Goal: Transaction & Acquisition: Book appointment/travel/reservation

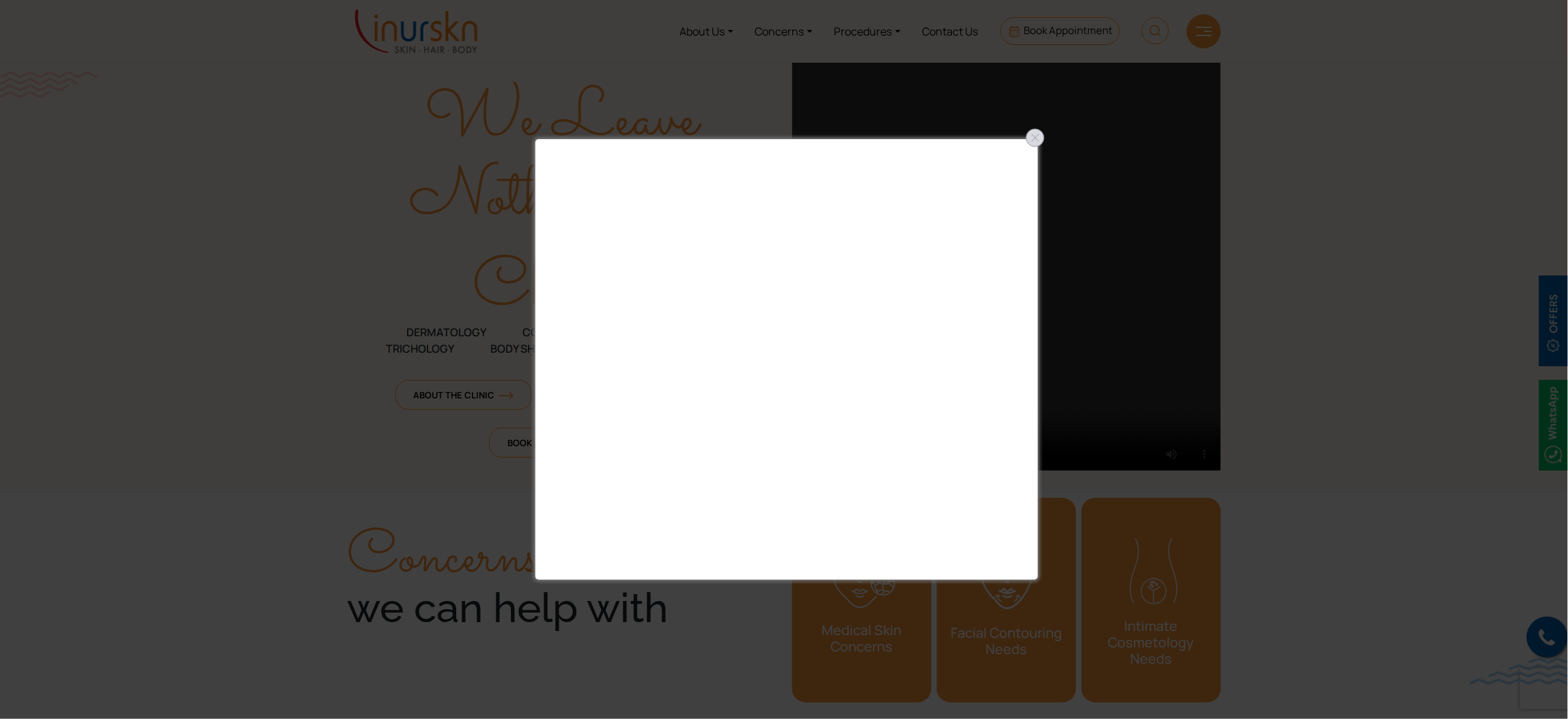
click at [1038, 139] on div at bounding box center [1035, 137] width 22 height 21
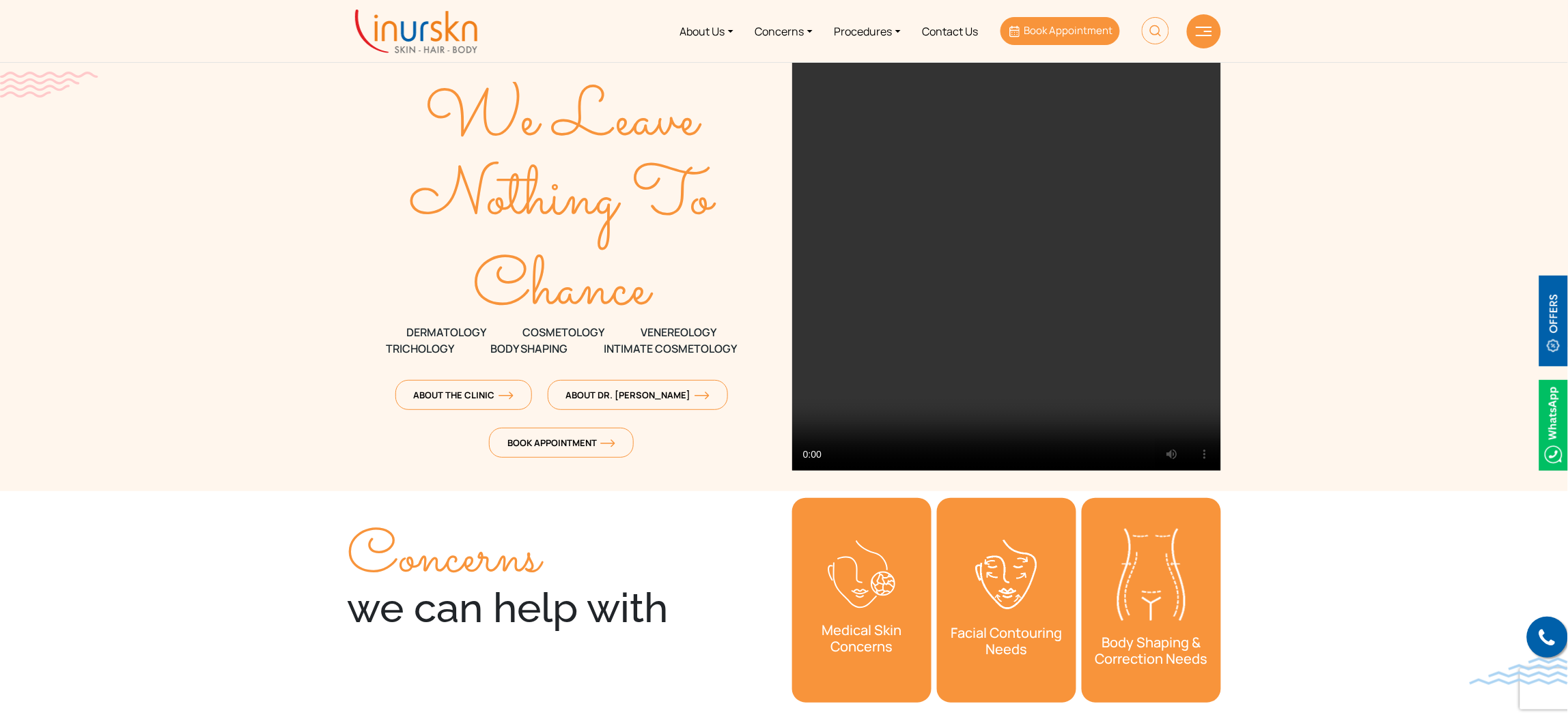
click at [1039, 31] on span "Book Appointment" at bounding box center [1068, 30] width 89 height 15
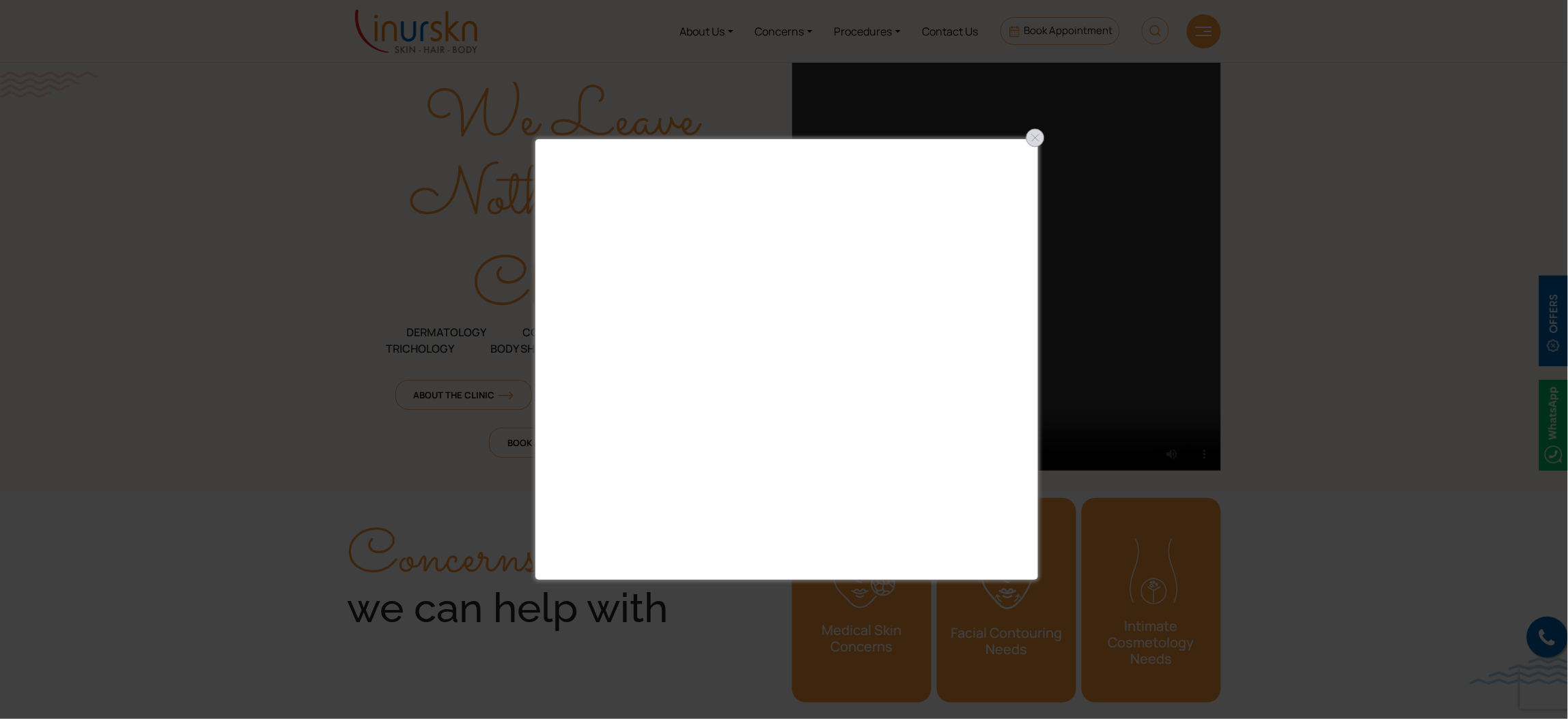
click at [1032, 138] on div at bounding box center [1035, 137] width 22 height 21
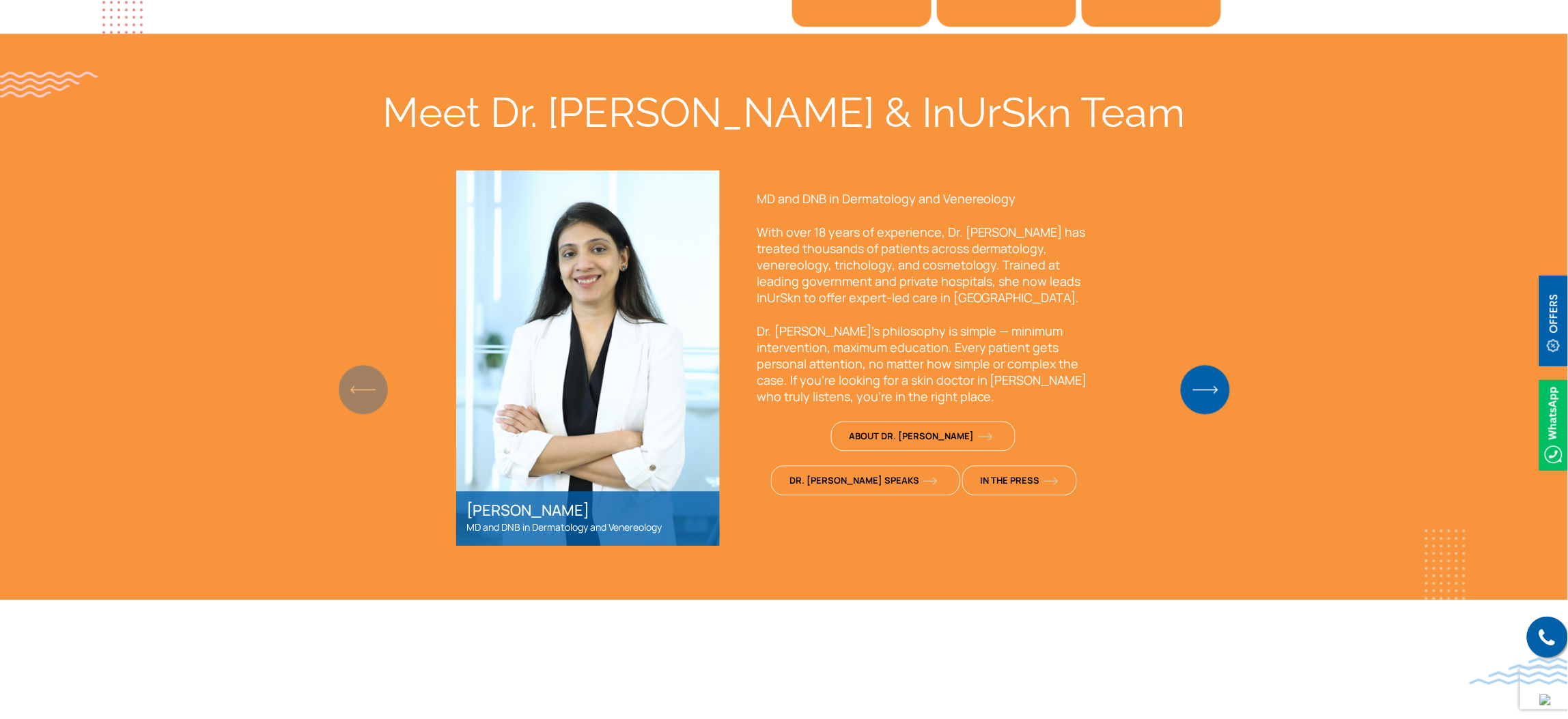
scroll to position [921, 0]
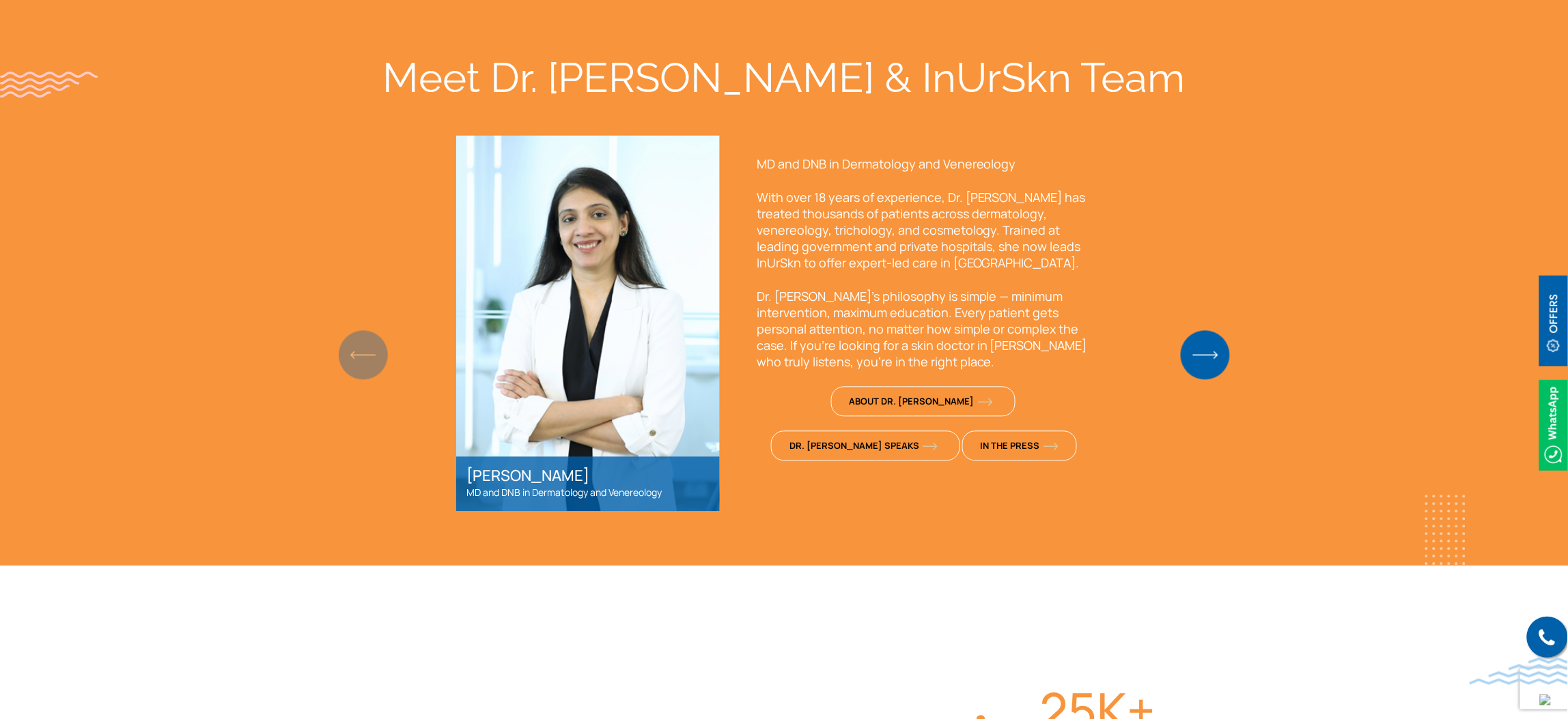
click at [1191, 342] on img "Next slide" at bounding box center [1206, 355] width 49 height 49
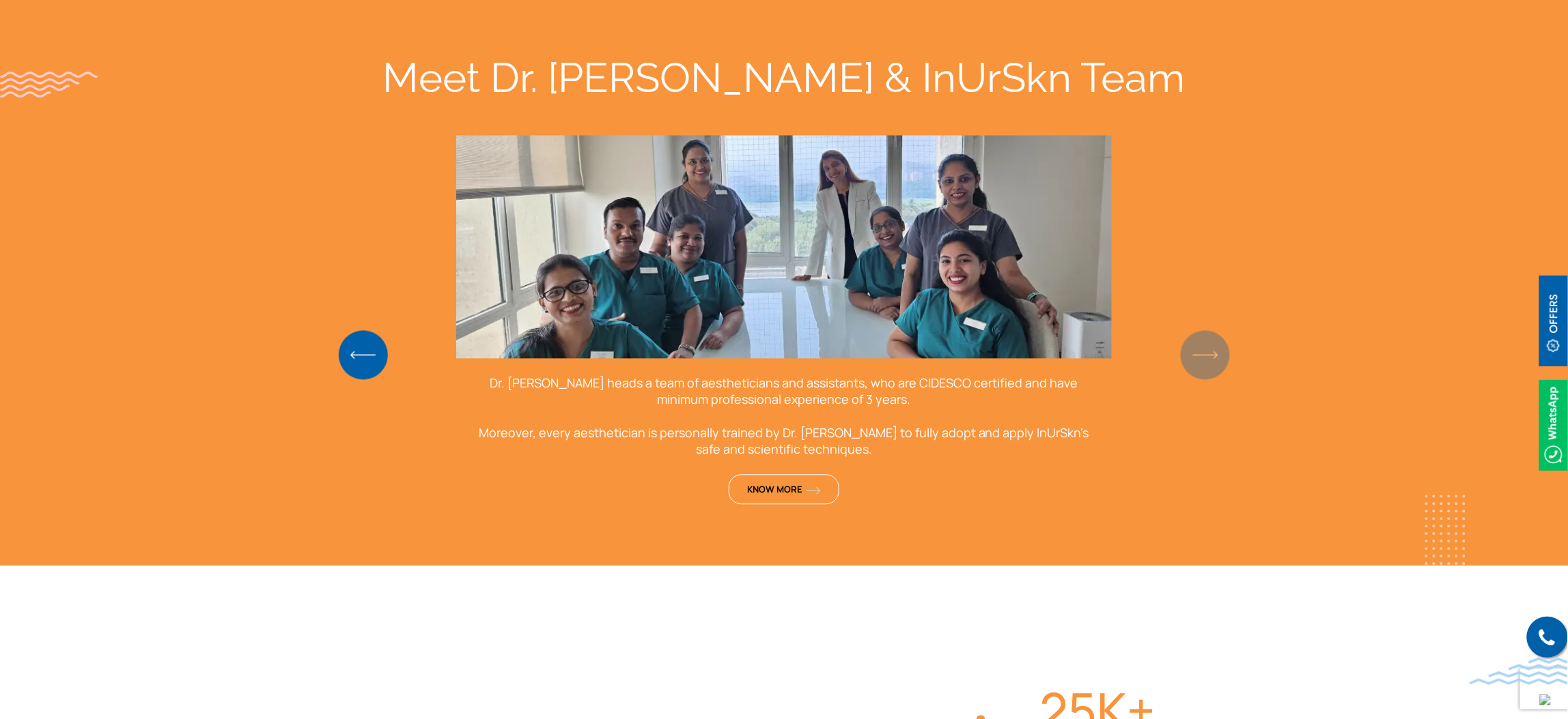
click at [1191, 342] on div "Meet Dr. [PERSON_NAME] & InUrSkn Team [PERSON_NAME] MD and DNB in Dermatology a…" at bounding box center [784, 282] width 874 height 457
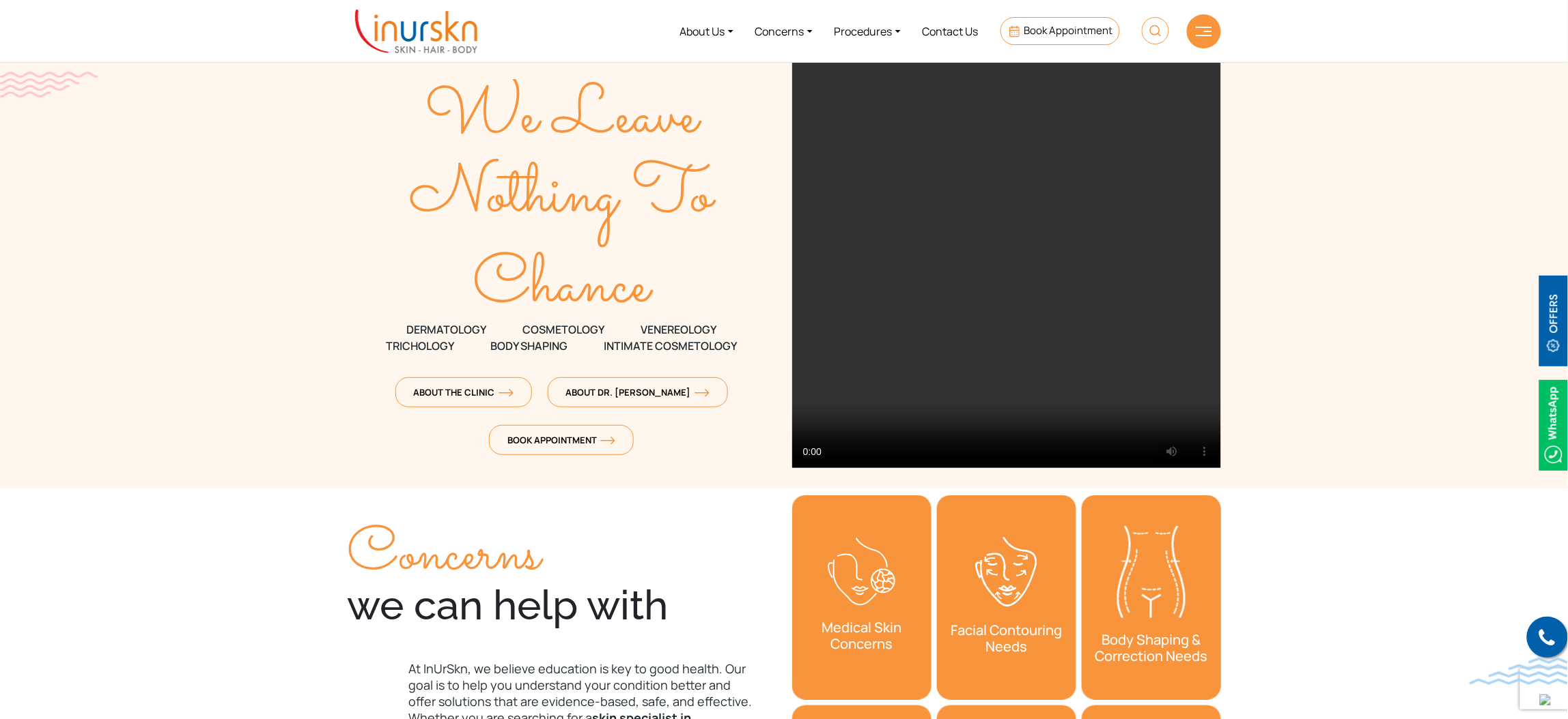
scroll to position [0, 0]
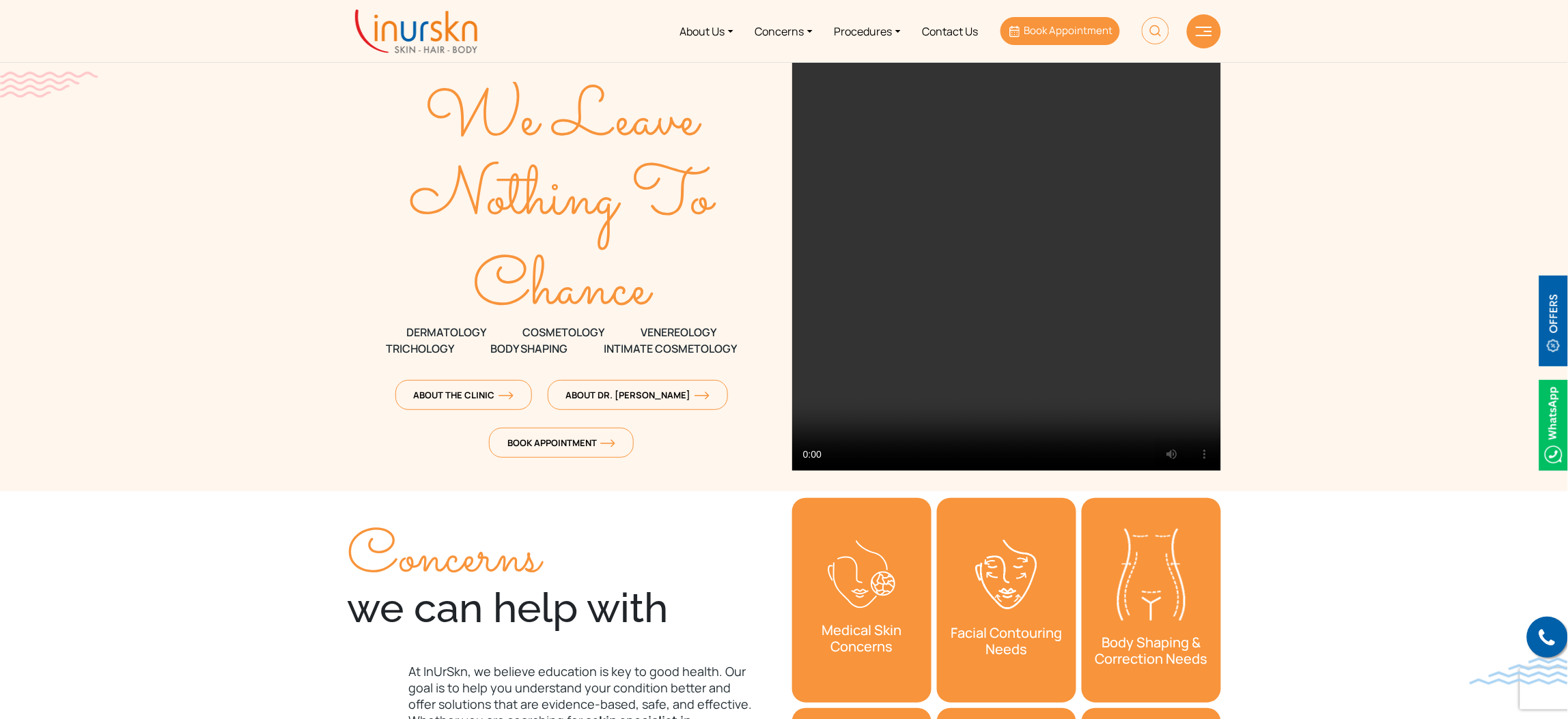
click at [1034, 28] on span "Book Appointment" at bounding box center [1068, 30] width 89 height 15
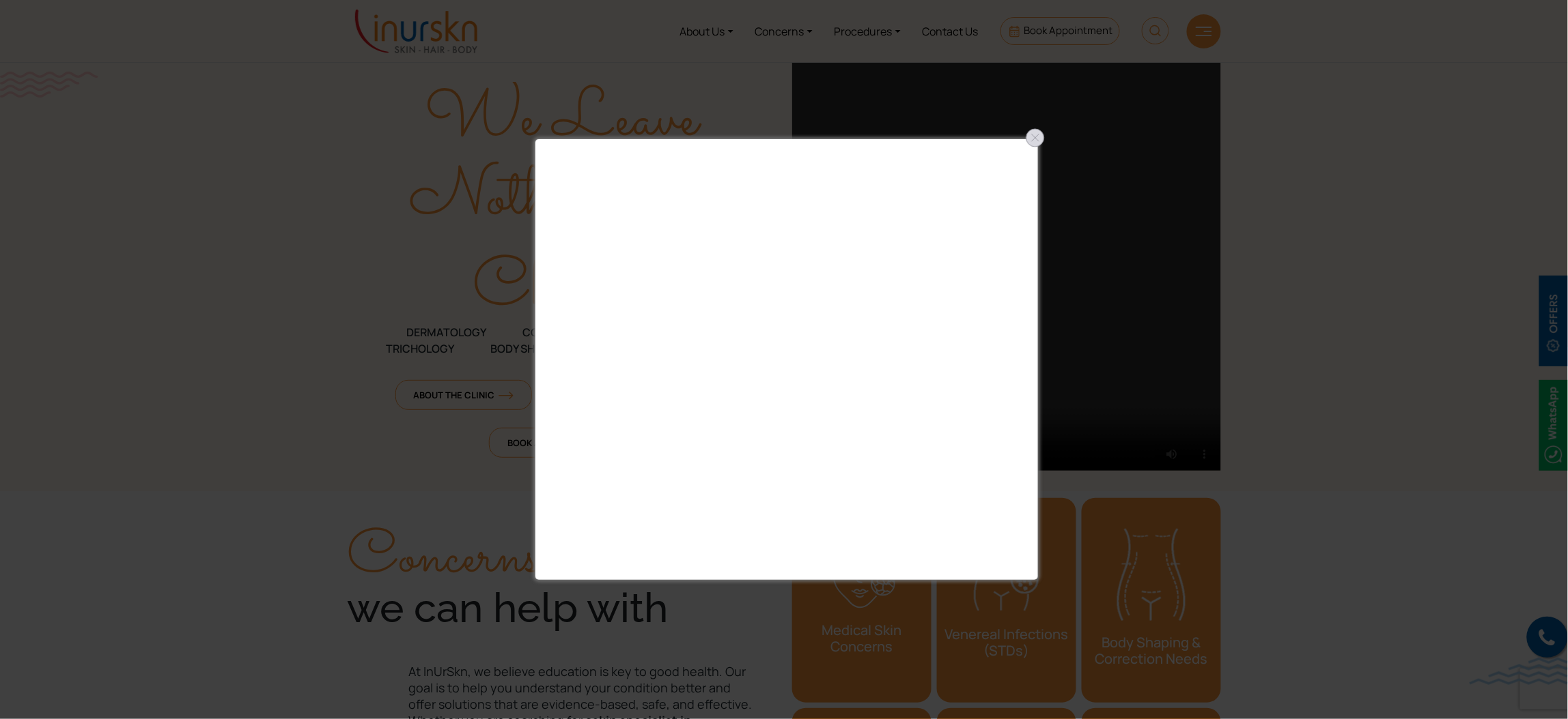
click at [1034, 141] on div at bounding box center [1035, 137] width 22 height 21
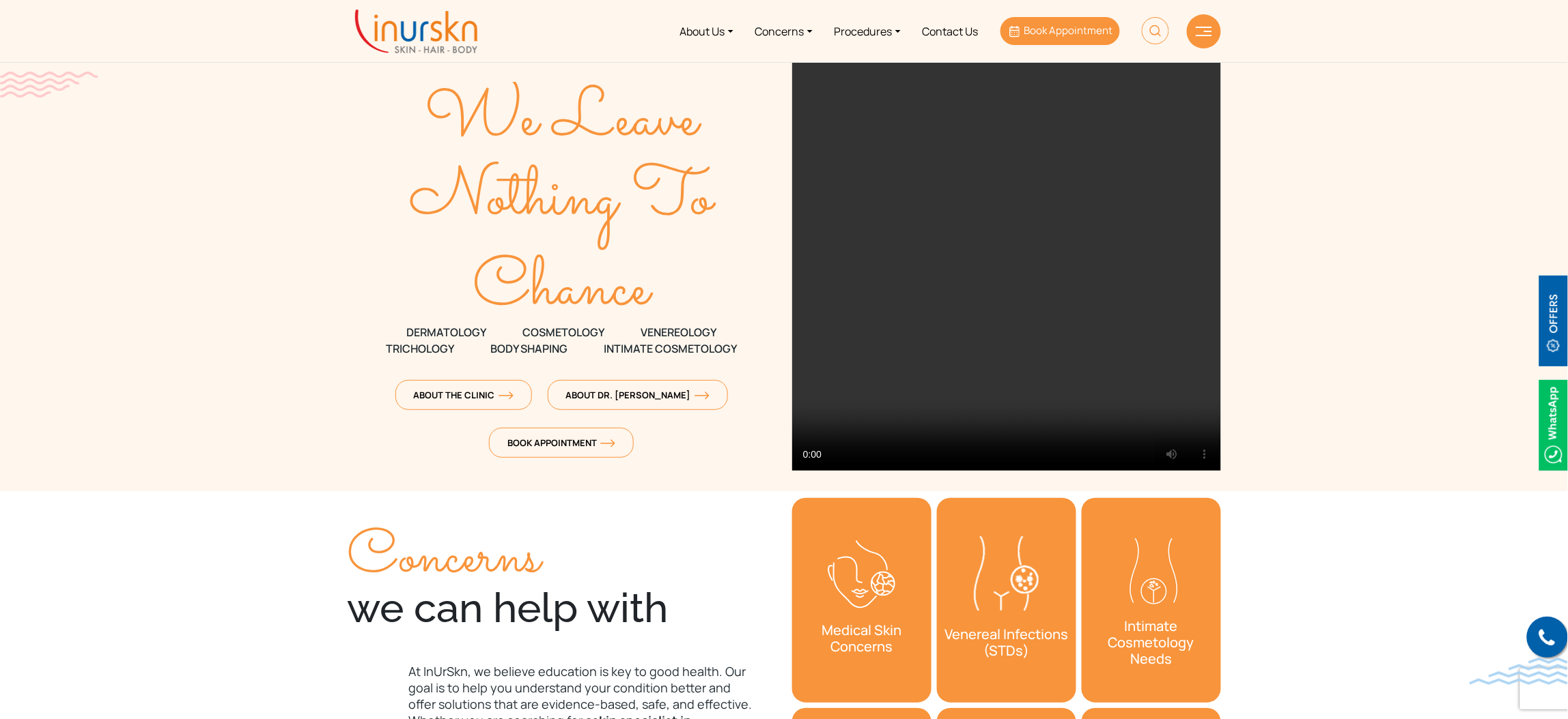
click at [1040, 31] on span "Book Appointment" at bounding box center [1068, 30] width 89 height 15
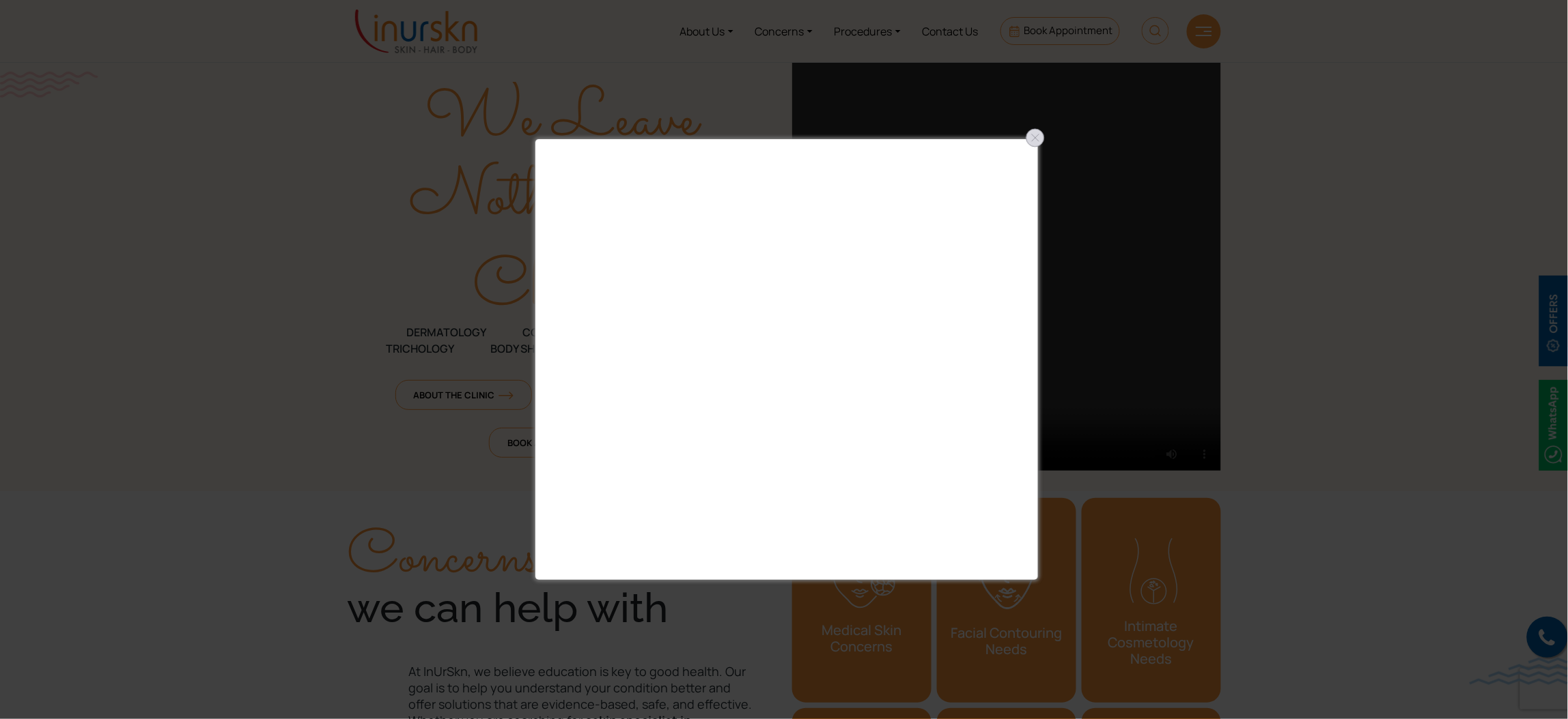
click at [1038, 134] on div at bounding box center [1035, 137] width 22 height 21
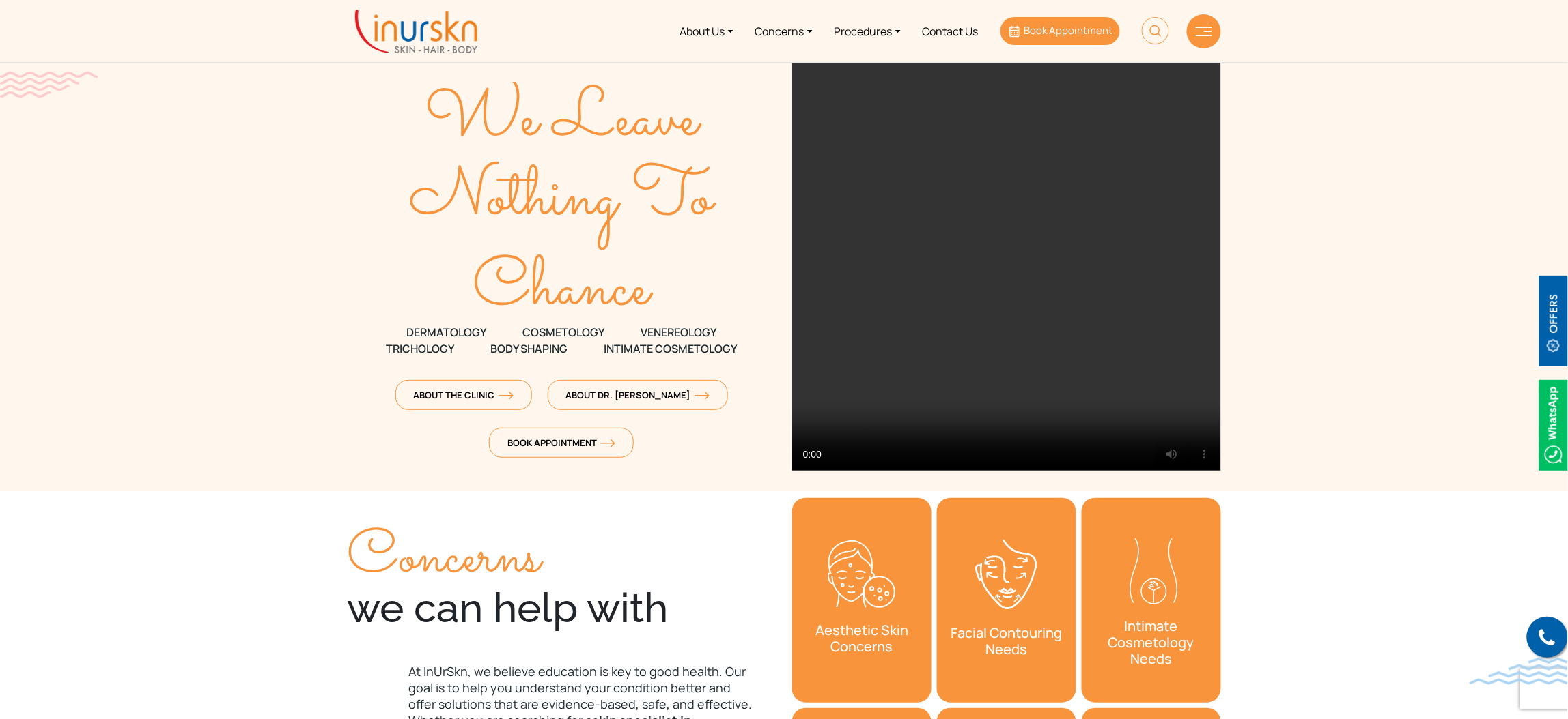
click at [1057, 30] on span "Book Appointment" at bounding box center [1068, 30] width 89 height 15
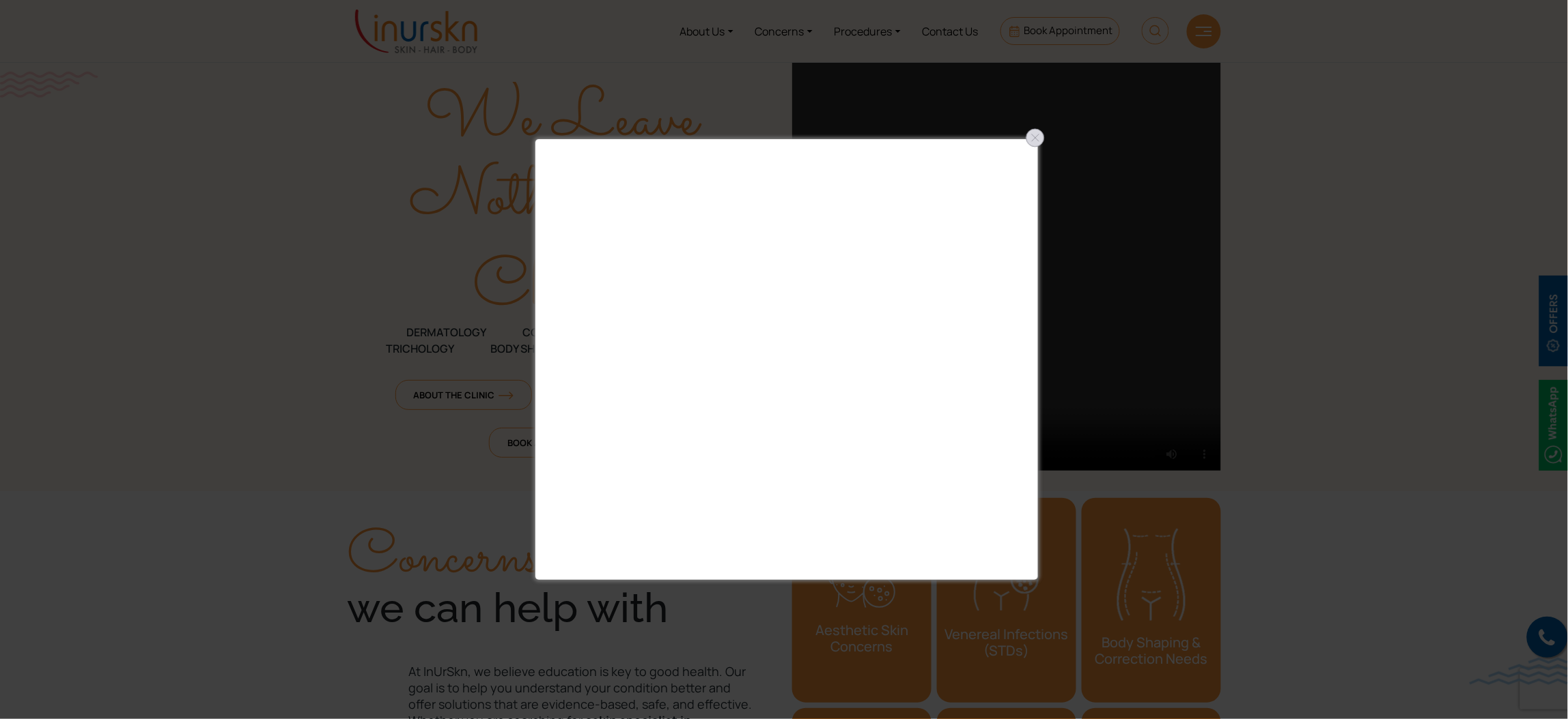
click at [1036, 138] on div at bounding box center [1035, 137] width 22 height 21
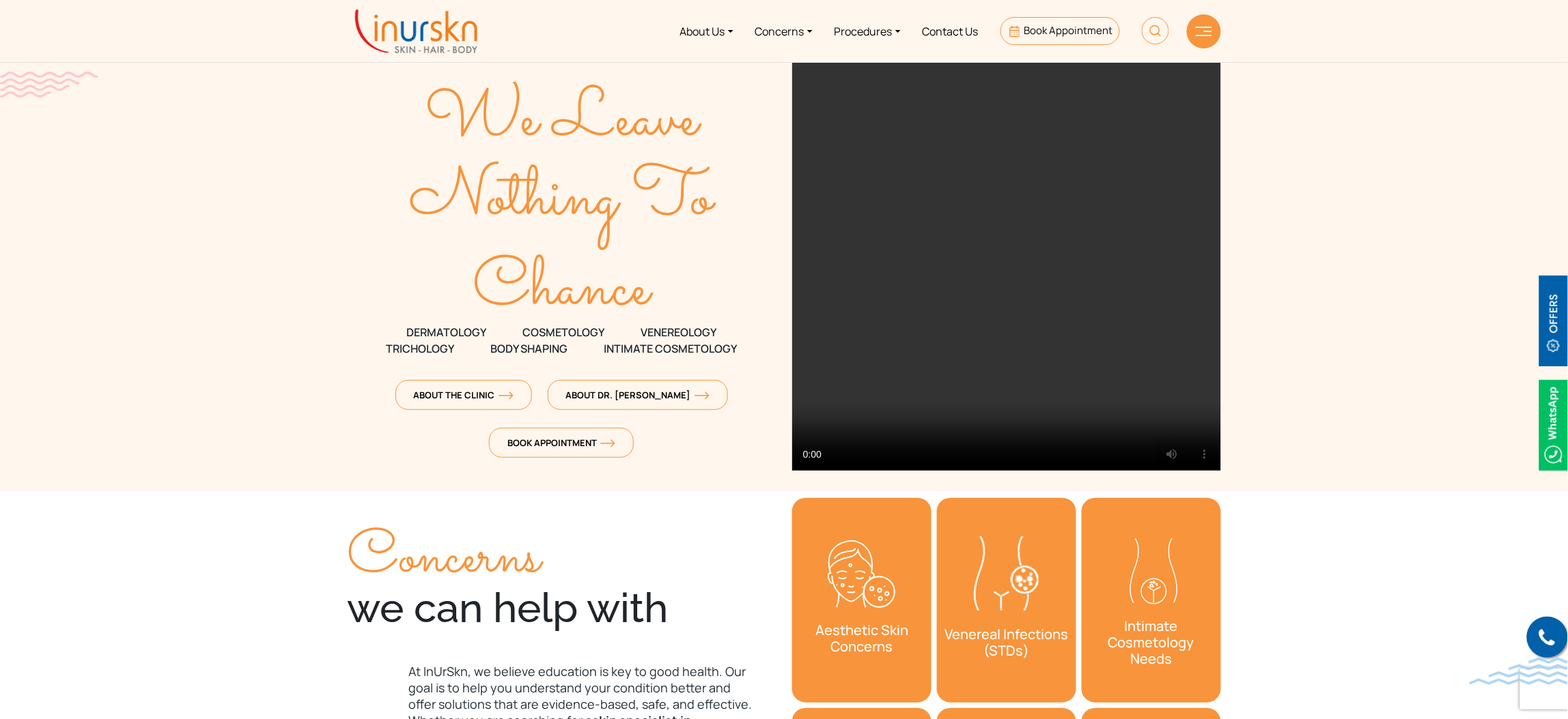
click at [1047, 9] on li "Book Appointment" at bounding box center [1060, 31] width 141 height 51
click at [1044, 31] on span "Book Appointment" at bounding box center [1068, 30] width 89 height 15
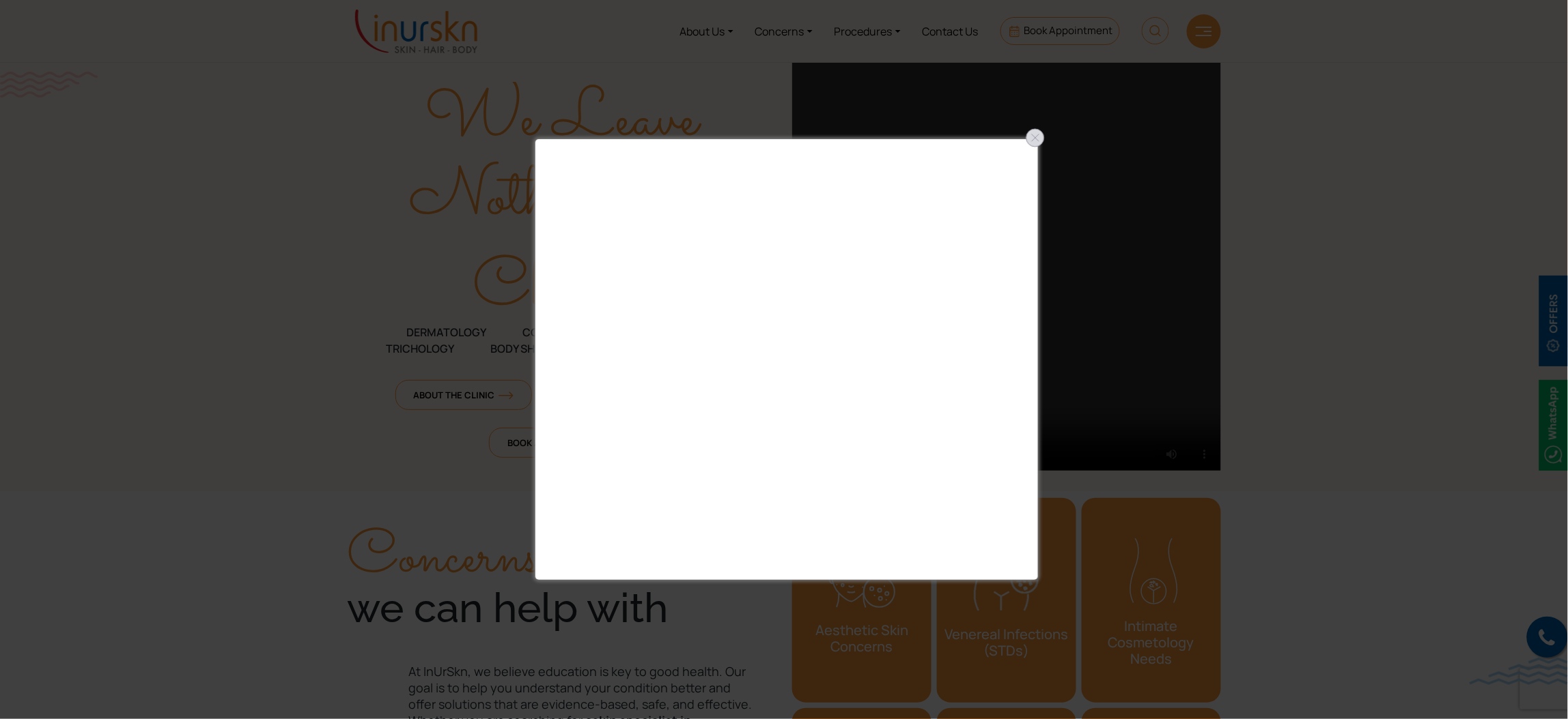
click at [1038, 134] on div at bounding box center [1035, 137] width 22 height 21
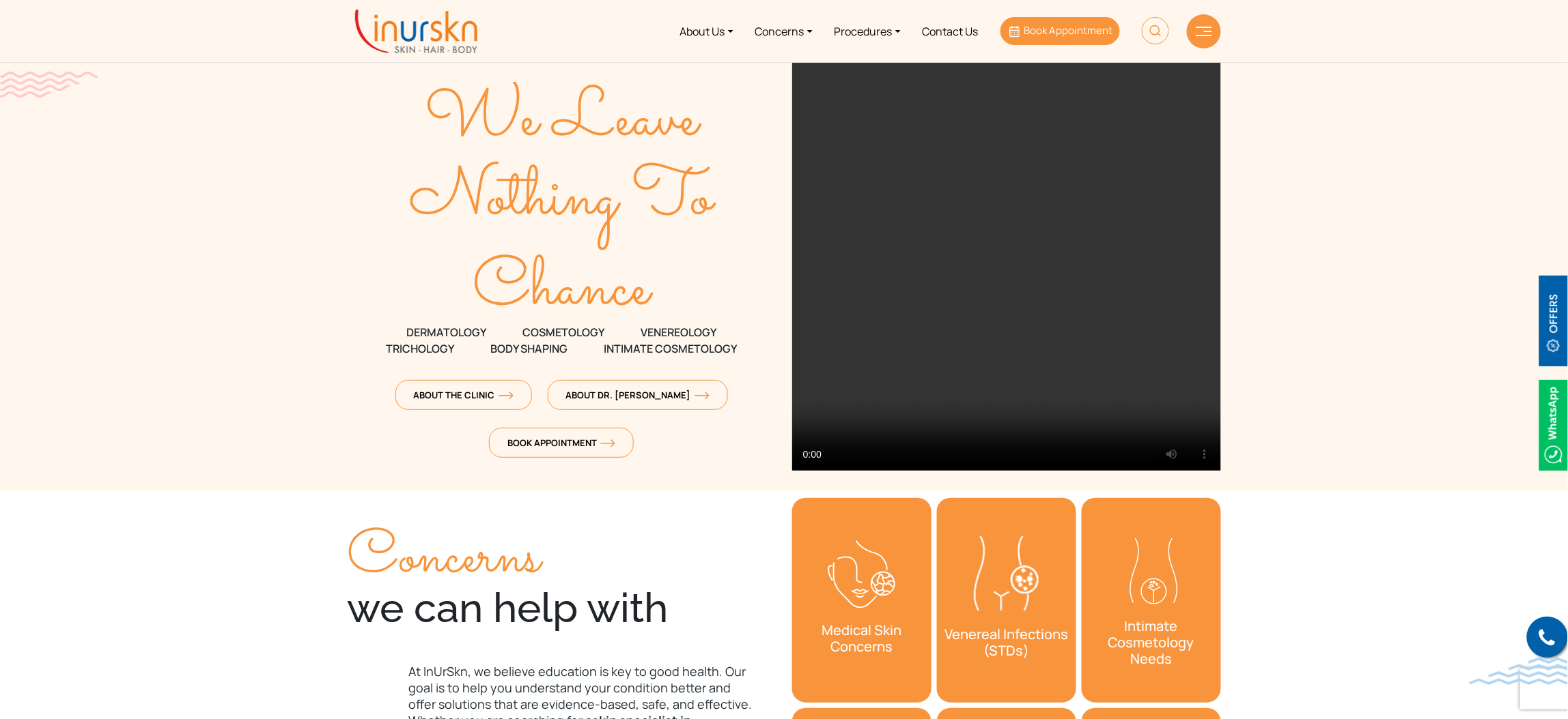
click at [1048, 28] on span "Book Appointment" at bounding box center [1068, 30] width 89 height 15
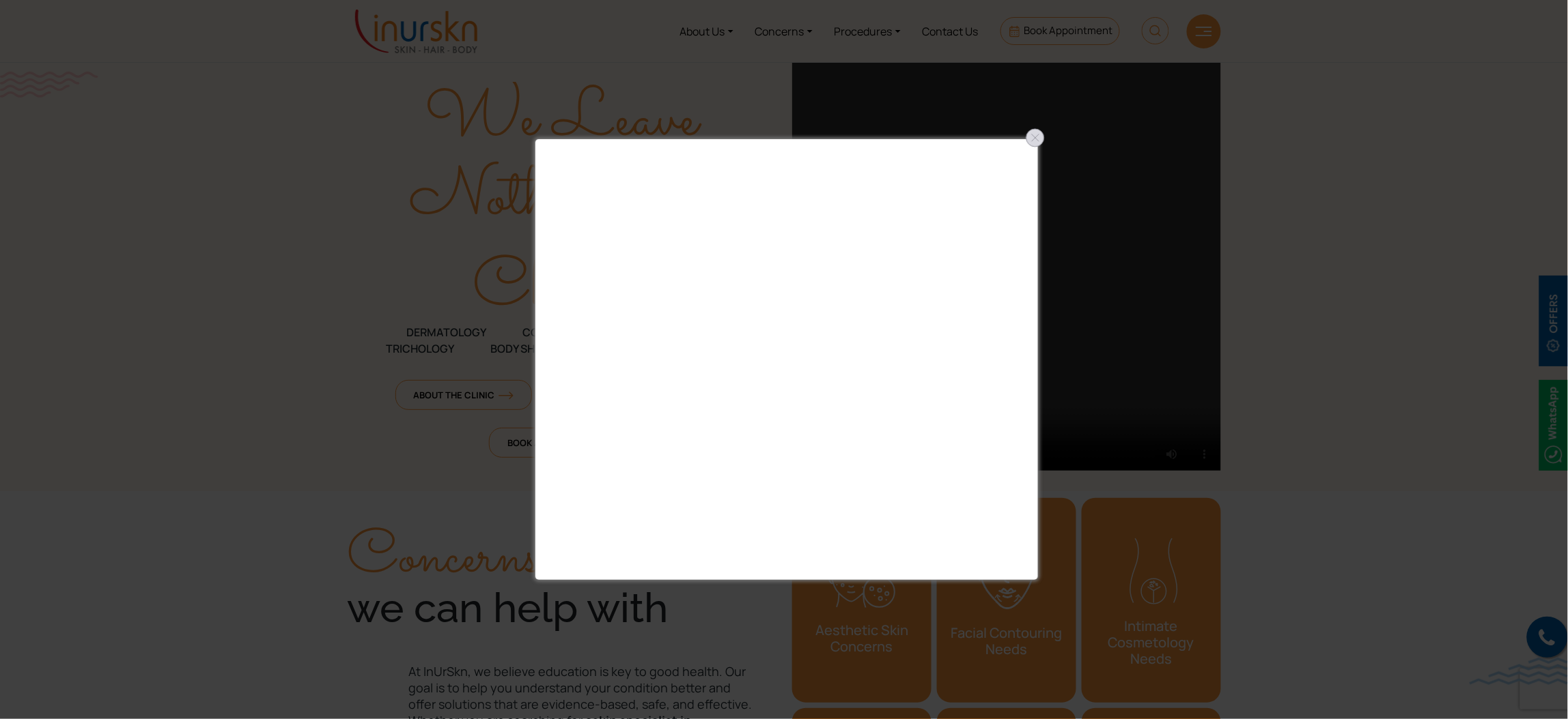
click at [1034, 140] on div at bounding box center [1035, 137] width 22 height 21
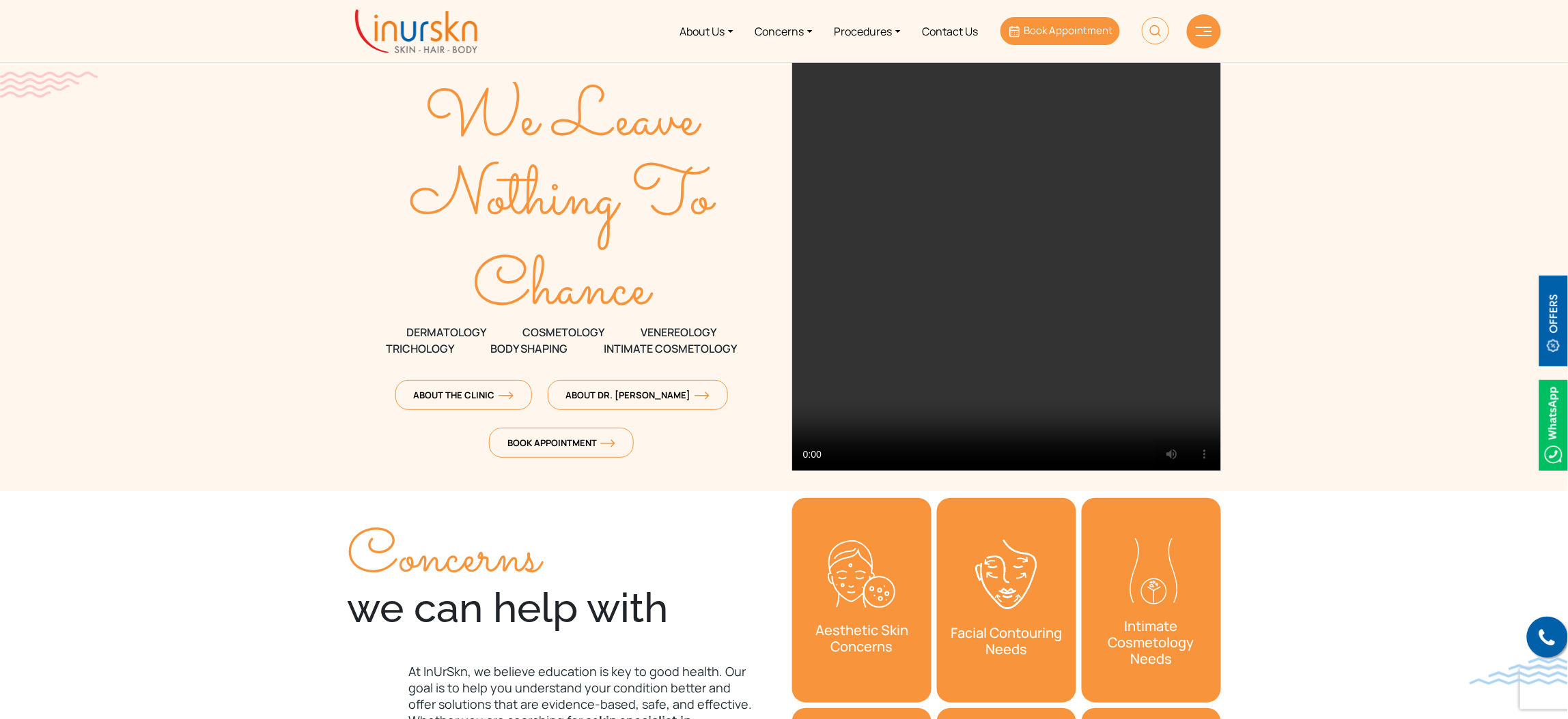
click at [1041, 35] on span "Book Appointment" at bounding box center [1068, 30] width 89 height 15
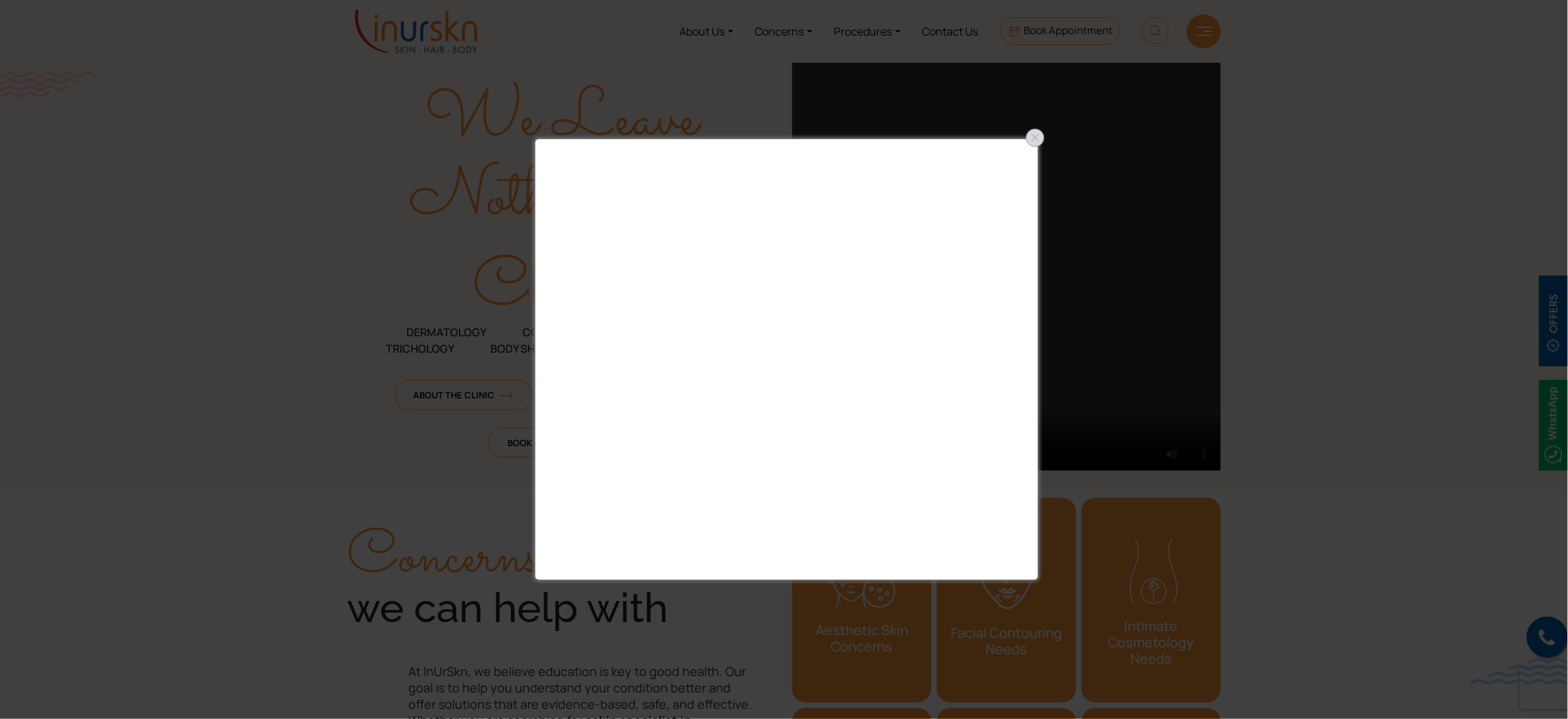
click at [1038, 131] on div at bounding box center [1035, 137] width 22 height 21
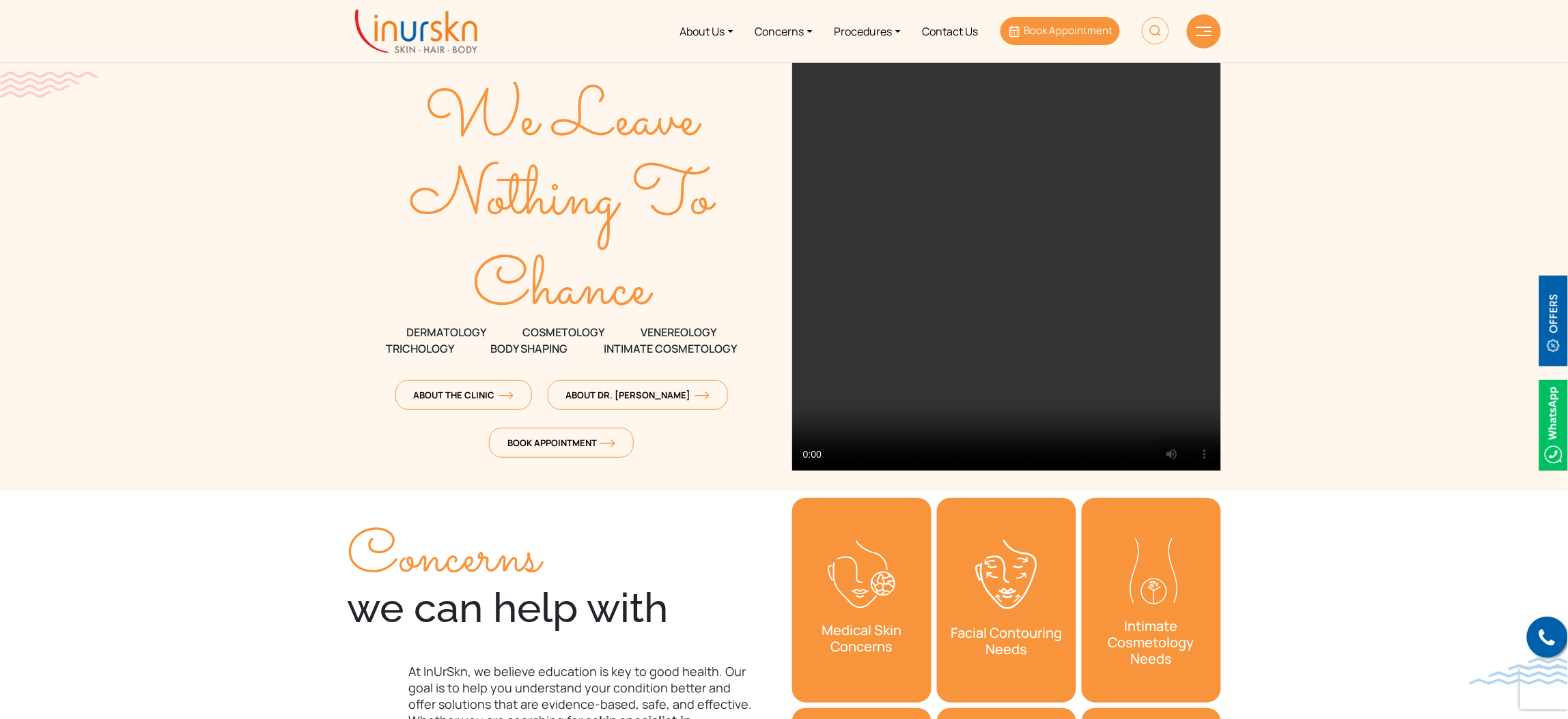
click at [1047, 38] on link "Book Appointment" at bounding box center [1060, 31] width 120 height 28
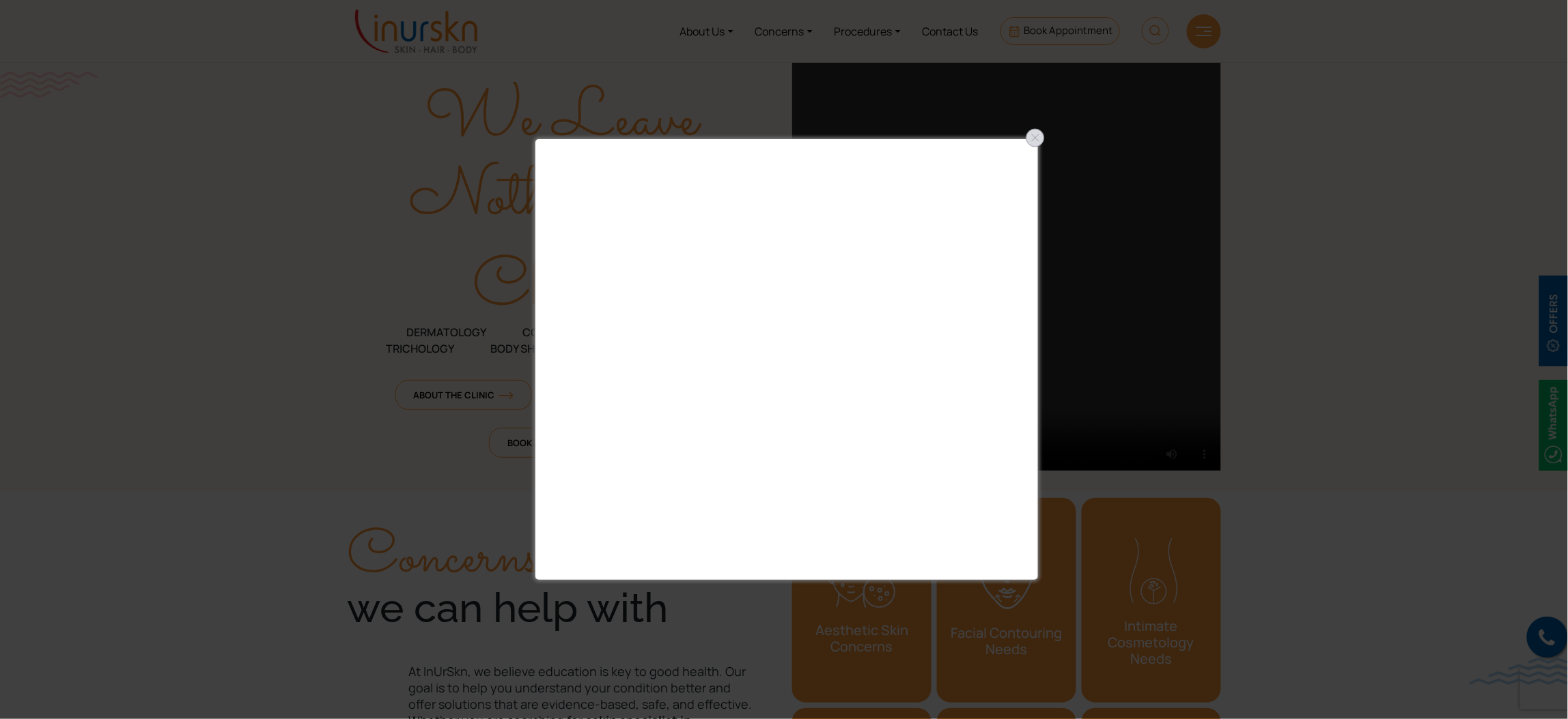
click at [1032, 140] on div at bounding box center [1035, 137] width 22 height 21
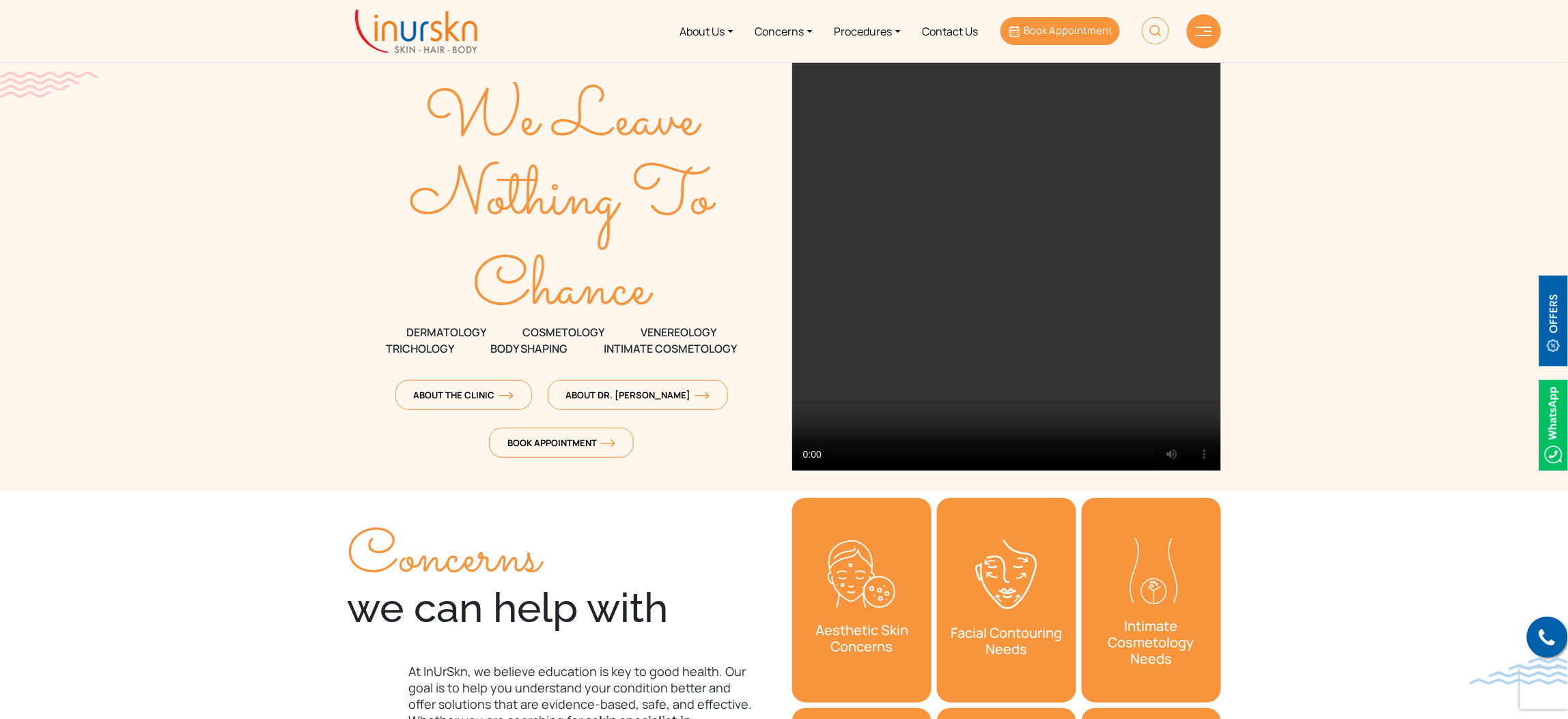
click at [1062, 28] on span "Book Appointment" at bounding box center [1068, 30] width 89 height 15
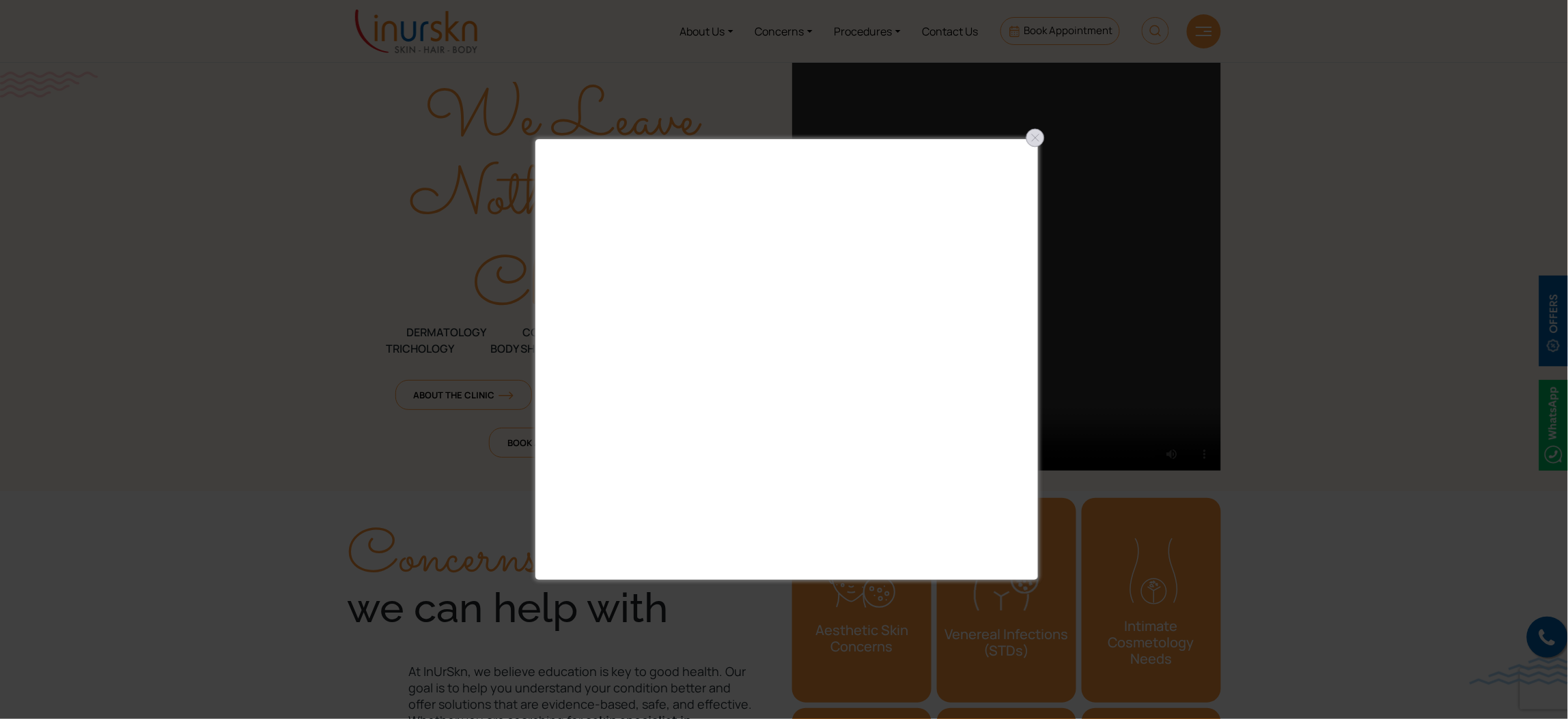
click at [1037, 137] on div at bounding box center [1035, 137] width 22 height 21
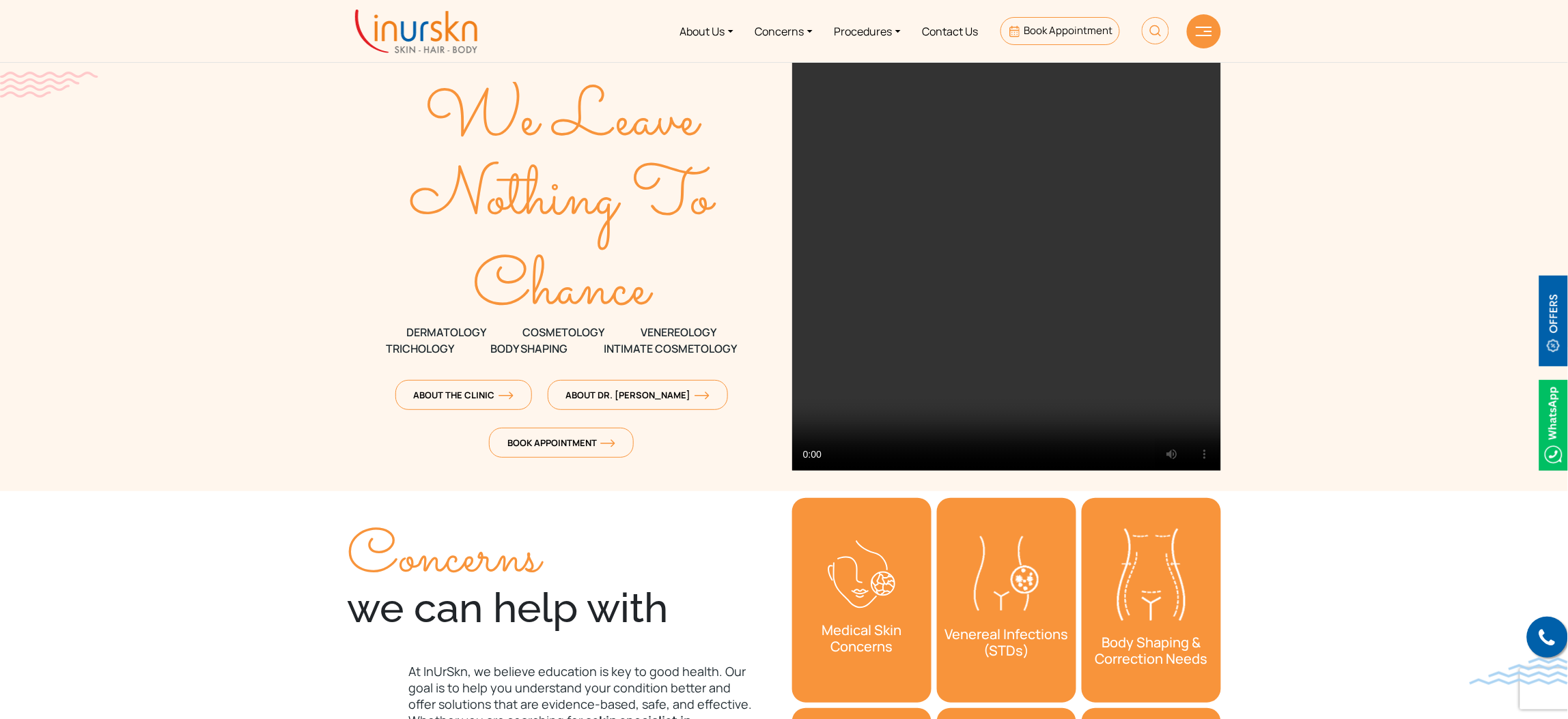
drag, startPoint x: 203, startPoint y: 228, endPoint x: 243, endPoint y: 209, distance: 44.3
click at [203, 228] on section "We Leave Nothing To Chance DERMATOLOGY COSMETOLOGY" at bounding box center [784, 246] width 1568 height 491
click at [1059, 27] on span "Book Appointment" at bounding box center [1068, 30] width 89 height 15
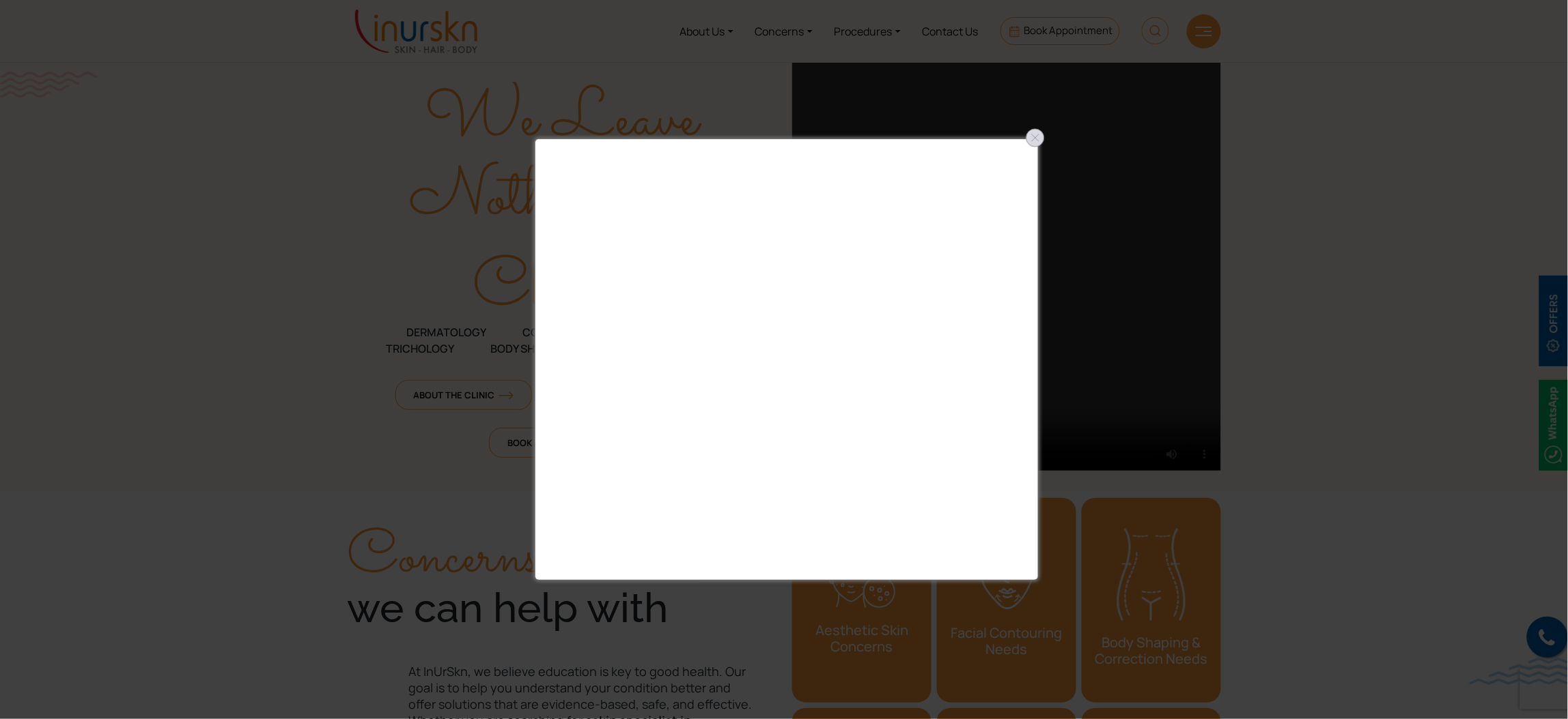
click at [1034, 137] on div at bounding box center [1035, 137] width 22 height 21
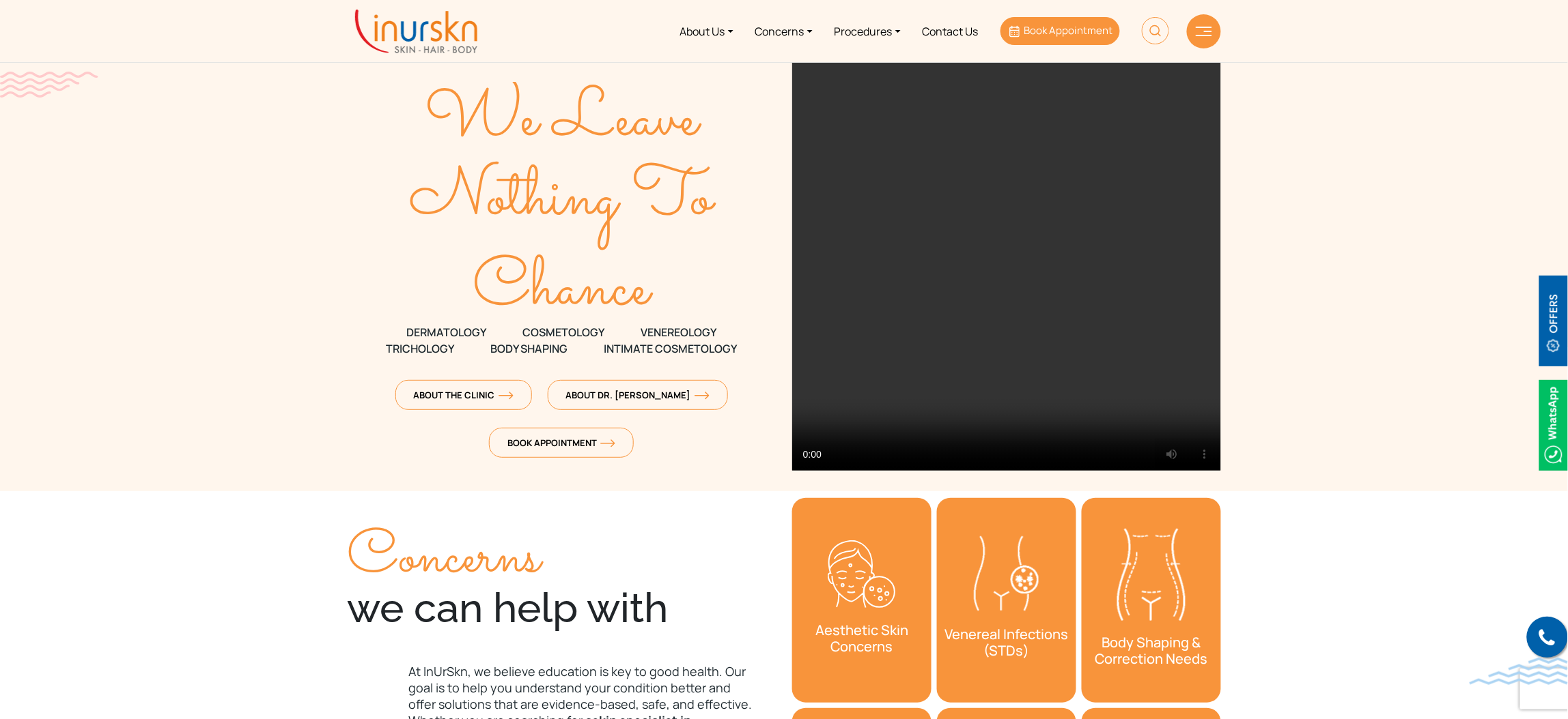
click at [1027, 39] on link "Book Appointment" at bounding box center [1060, 31] width 120 height 28
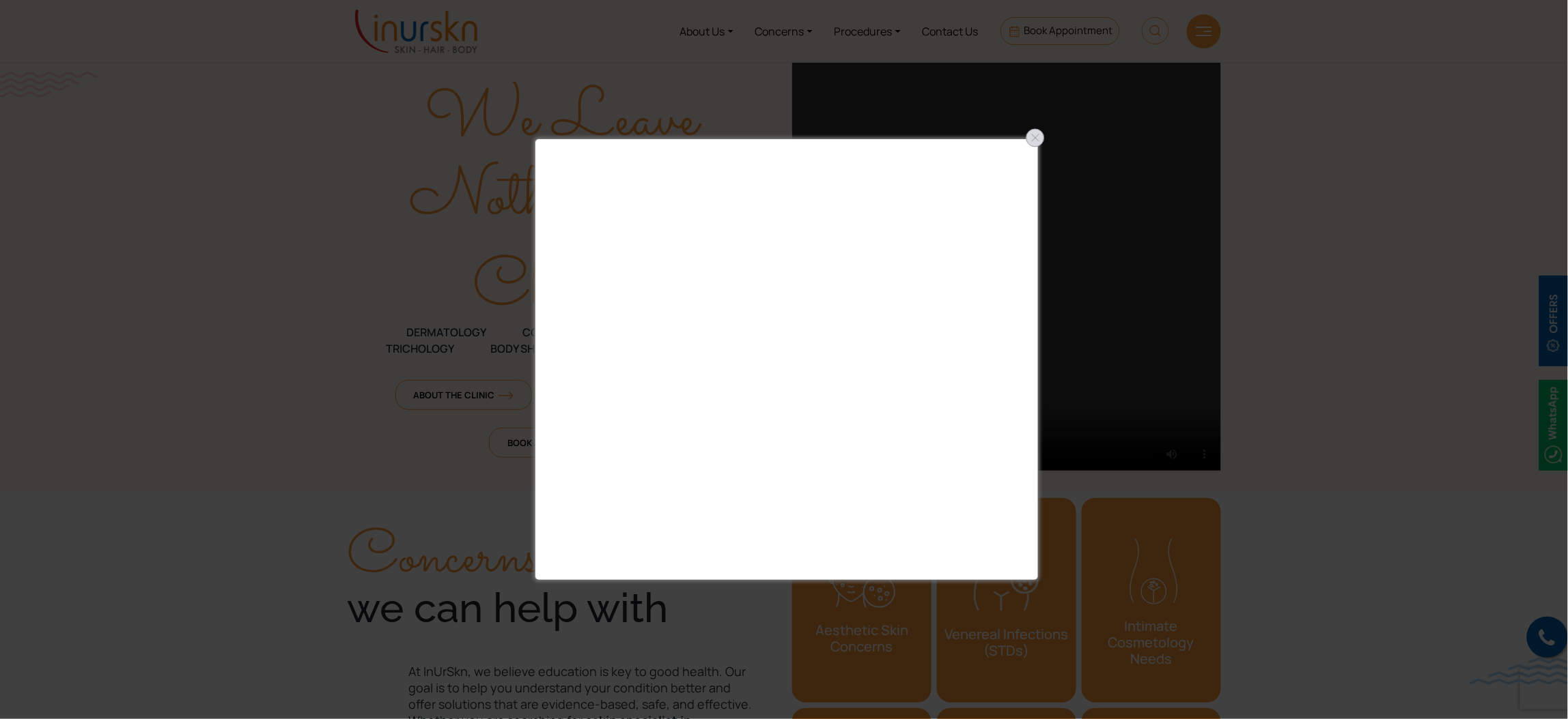
click at [1034, 139] on div at bounding box center [1035, 137] width 22 height 21
